Goal: Task Accomplishment & Management: Manage account settings

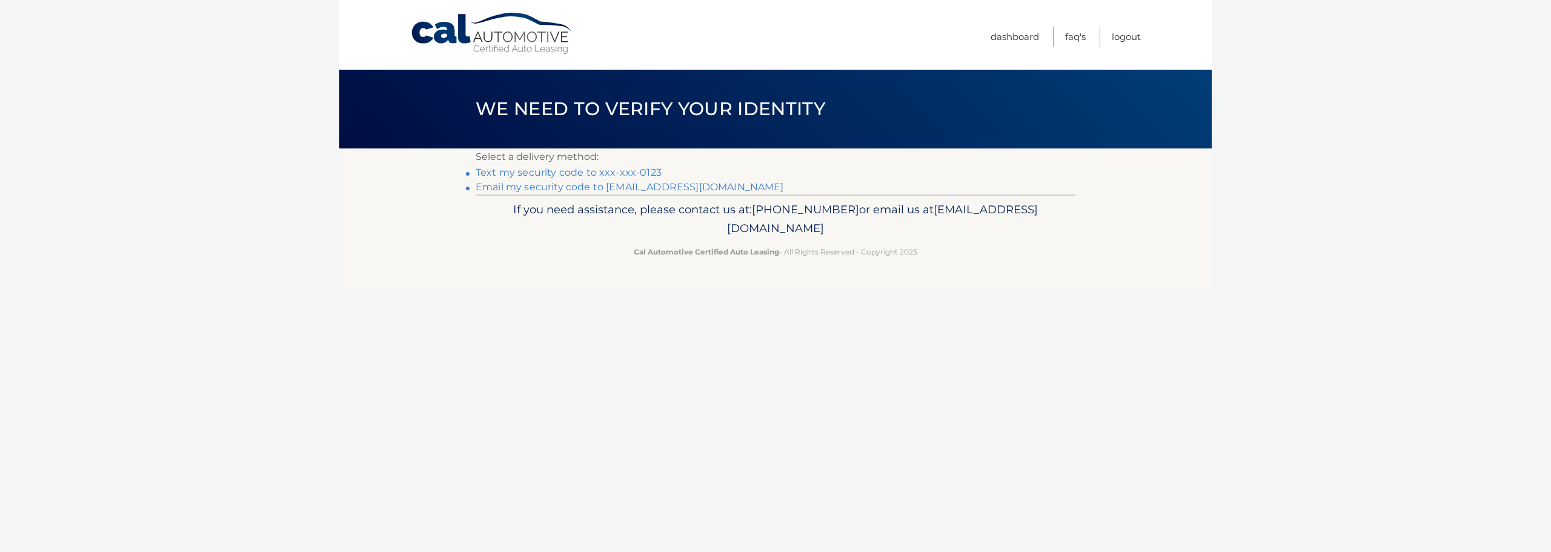
click at [563, 187] on link "**********" at bounding box center [630, 187] width 308 height 12
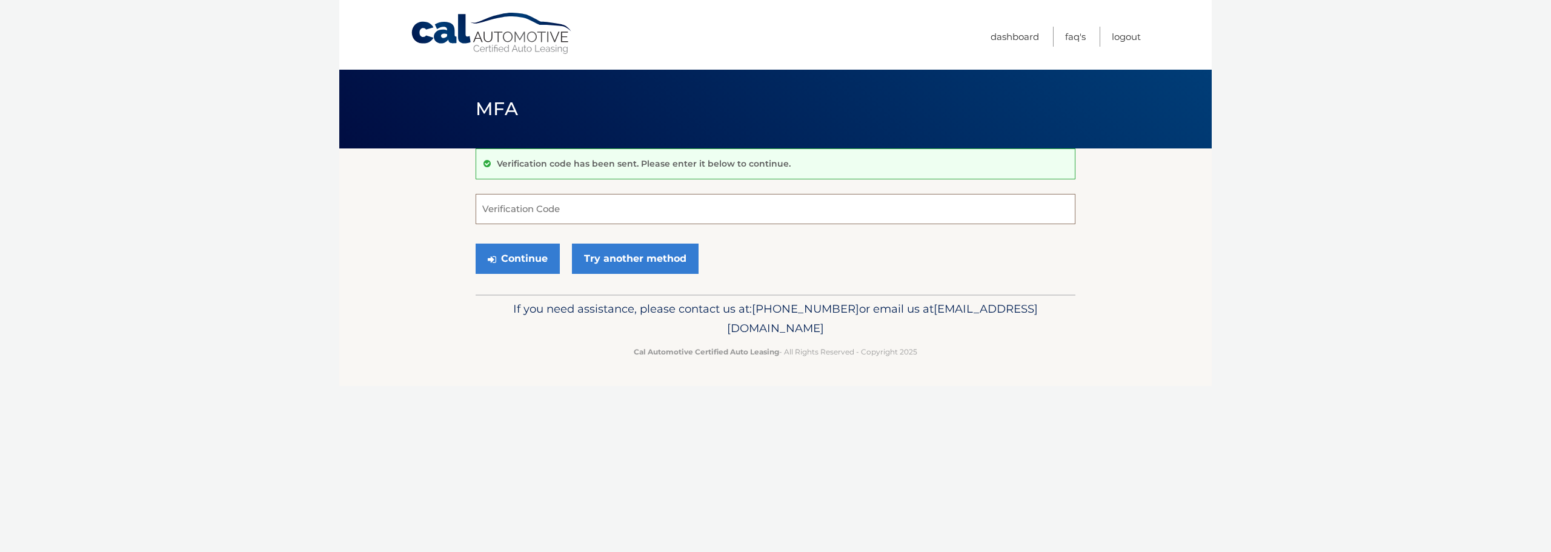
click at [665, 207] on input "Verification Code" at bounding box center [776, 209] width 600 height 30
paste input "872824"
click at [519, 260] on button "Continue" at bounding box center [518, 259] width 84 height 30
type input "872824"
click at [517, 264] on button "Continue" at bounding box center [518, 259] width 84 height 30
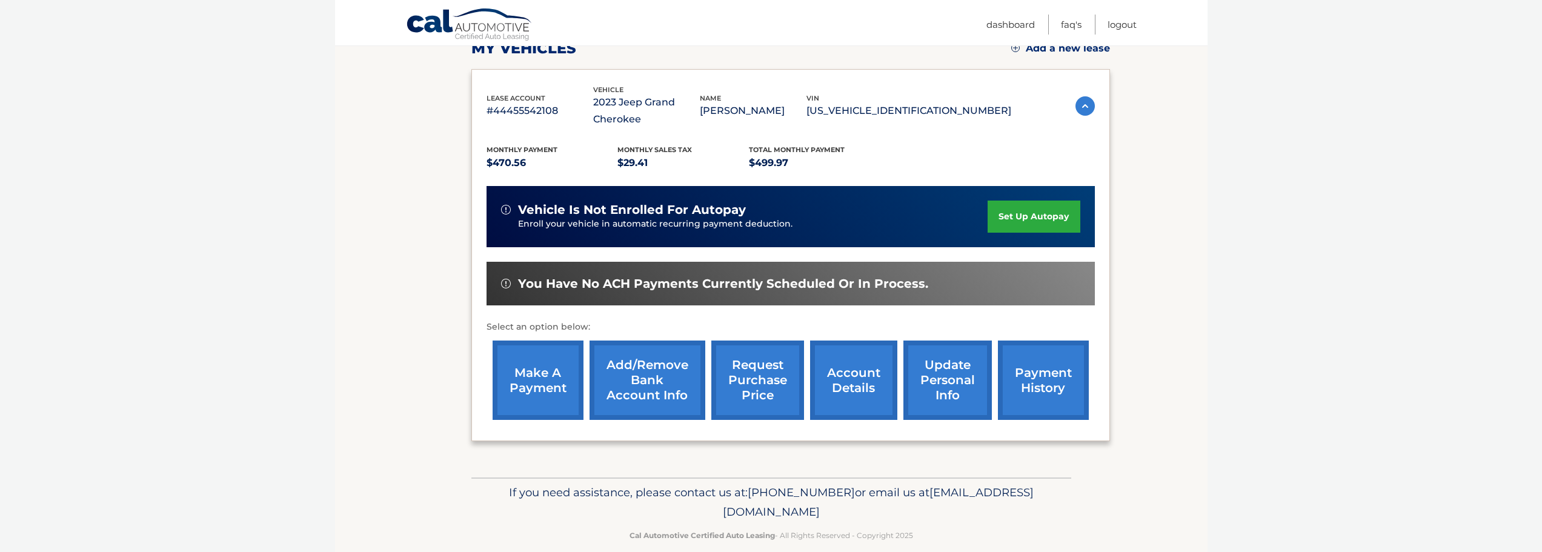
scroll to position [199, 0]
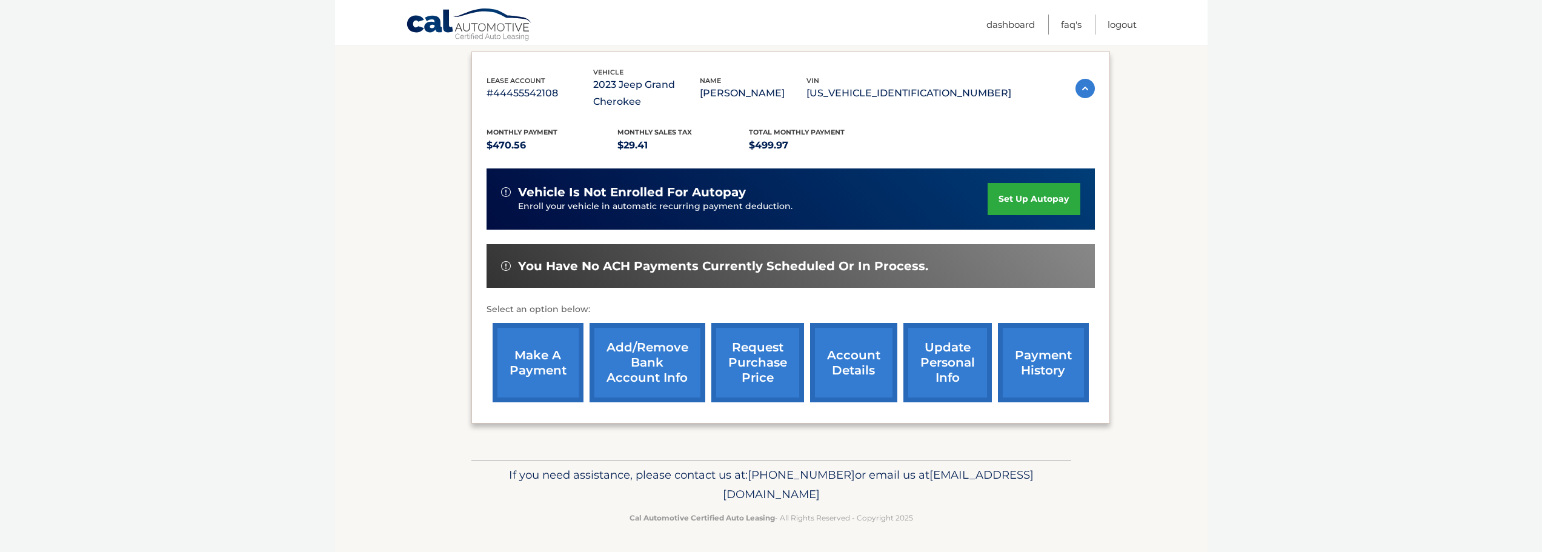
click at [540, 353] on link "make a payment" at bounding box center [537, 362] width 91 height 79
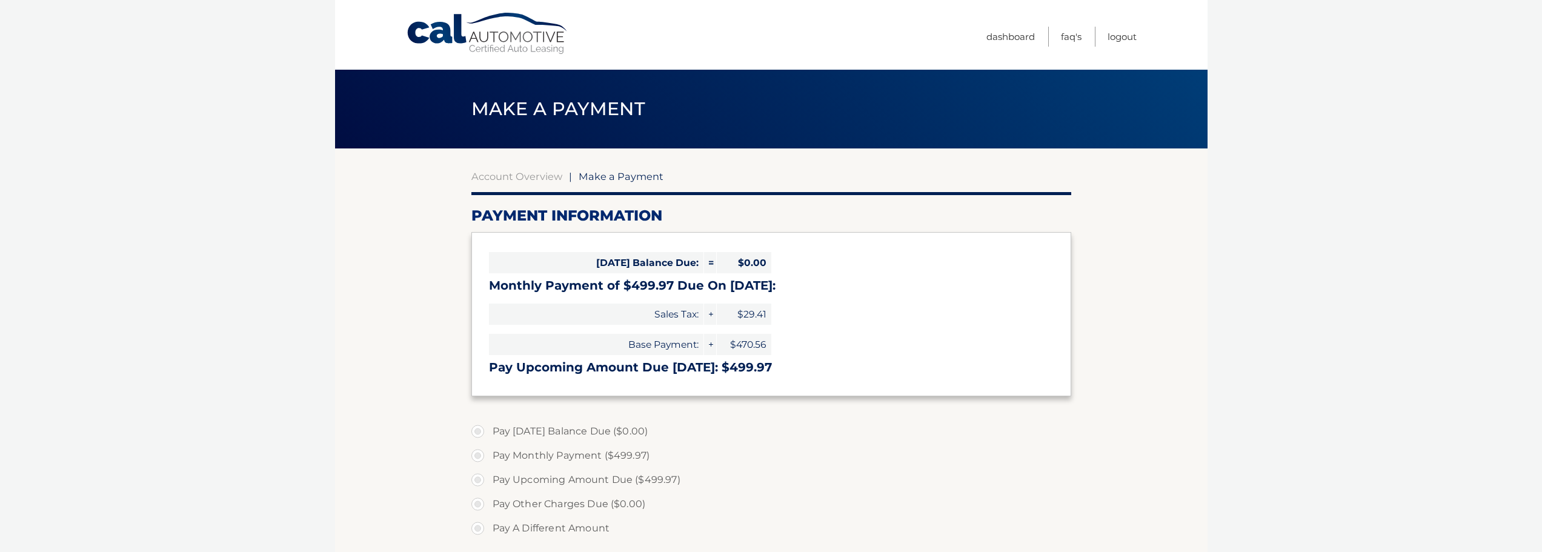
select select "ZDdkZjk4YTQtMzMzNy00OTVlLWJmMDctZDk0MTVkOWVlMmEx"
